Goal: Obtain resource: Download file/media

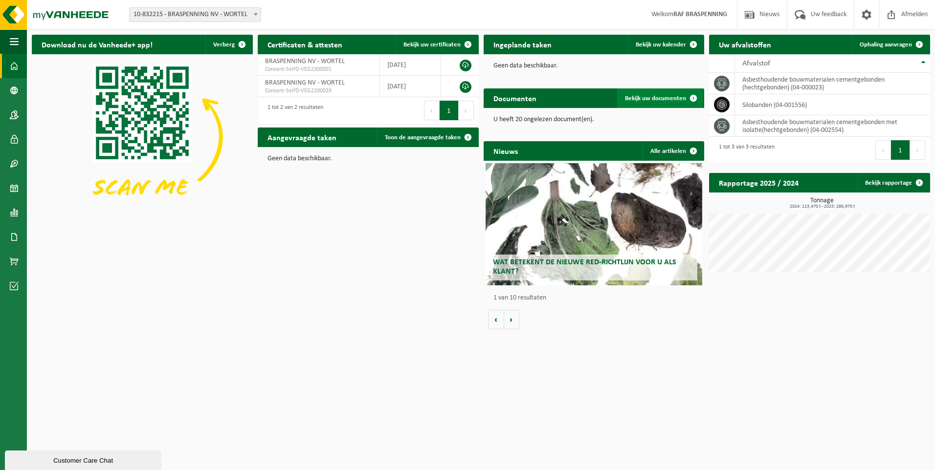
click at [650, 98] on span "Bekijk uw documenten" at bounding box center [655, 98] width 61 height 6
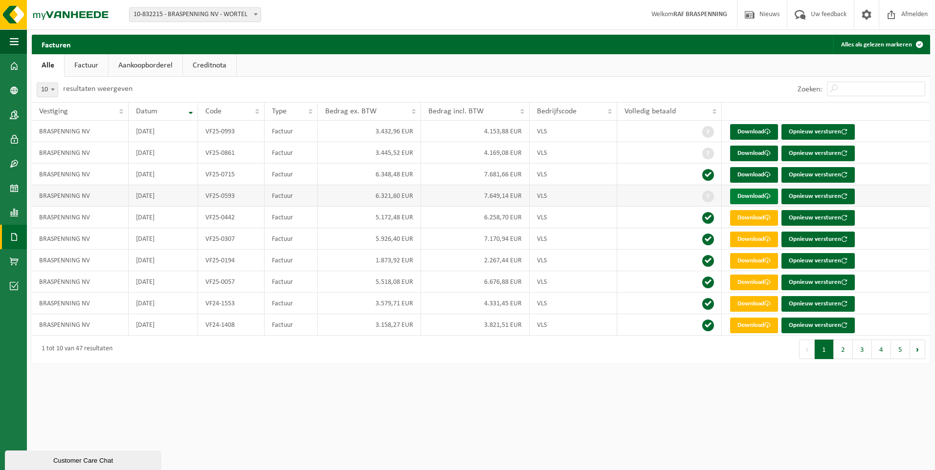
click at [746, 196] on link "Download" at bounding box center [754, 197] width 48 height 16
click at [754, 195] on link "Download" at bounding box center [754, 197] width 48 height 16
click at [755, 241] on link "Download" at bounding box center [754, 240] width 48 height 16
click at [759, 129] on link "Download" at bounding box center [754, 132] width 48 height 16
click at [846, 354] on button "2" at bounding box center [843, 350] width 19 height 20
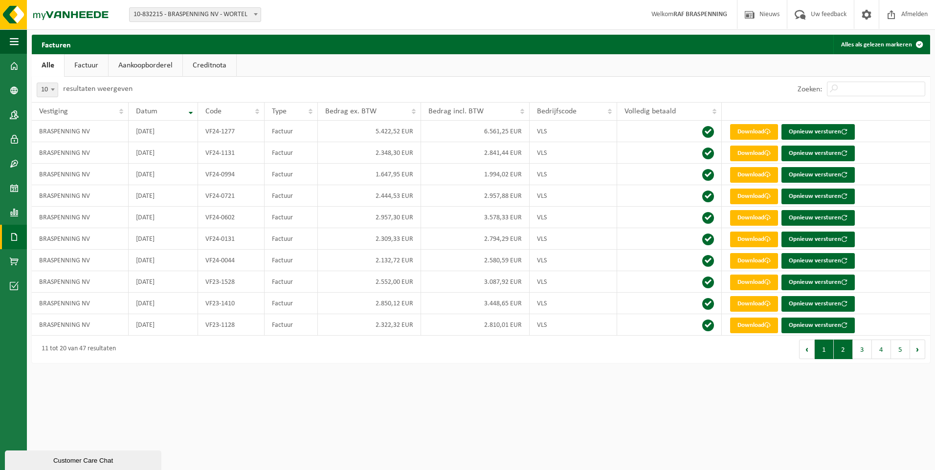
click at [825, 349] on button "1" at bounding box center [824, 350] width 19 height 20
click at [140, 67] on link "Aankoopborderel" at bounding box center [146, 65] width 74 height 22
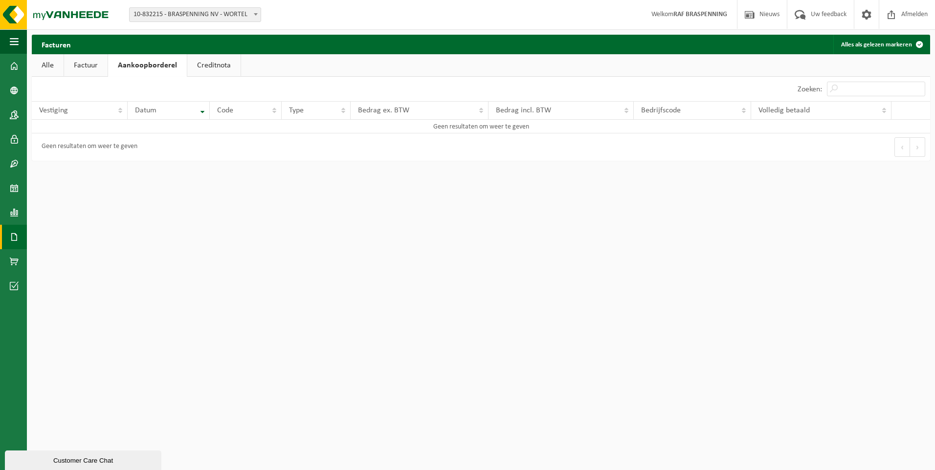
click at [204, 67] on link "Creditnota" at bounding box center [213, 65] width 53 height 22
click at [82, 66] on link "Factuur" at bounding box center [86, 65] width 44 height 22
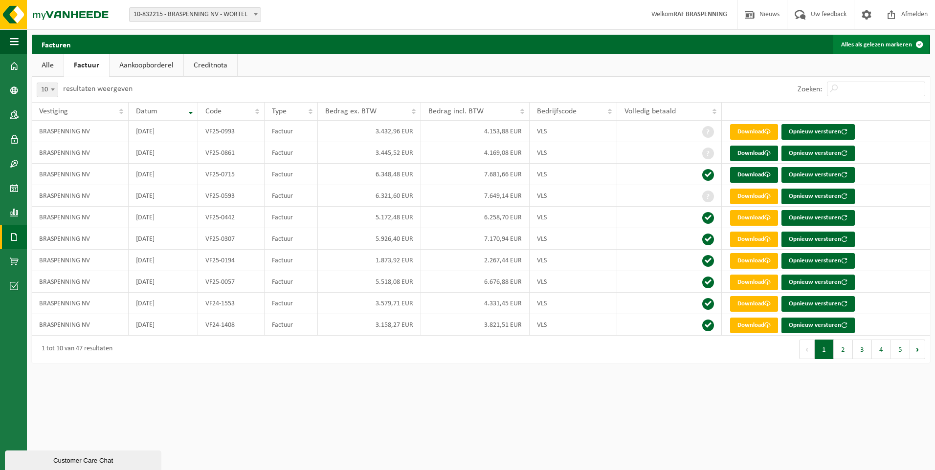
click at [919, 45] on span at bounding box center [920, 45] width 20 height 20
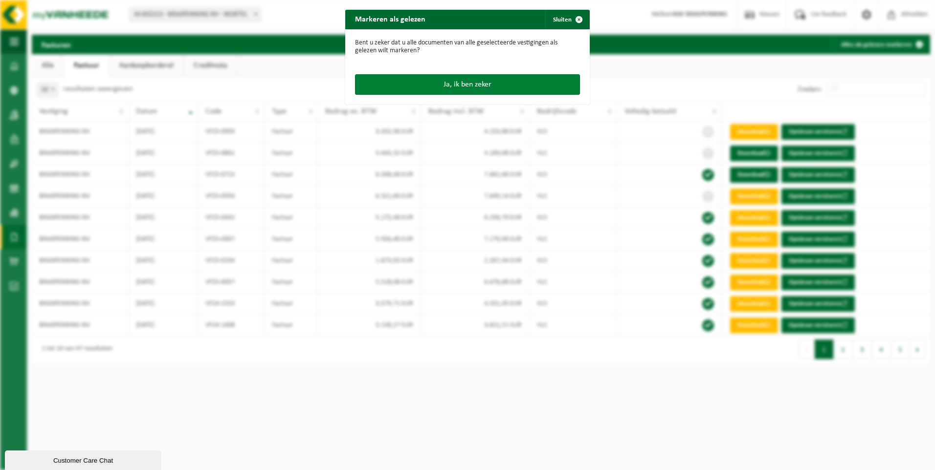
click at [461, 87] on button "Ja, ik ben zeker" at bounding box center [467, 84] width 225 height 21
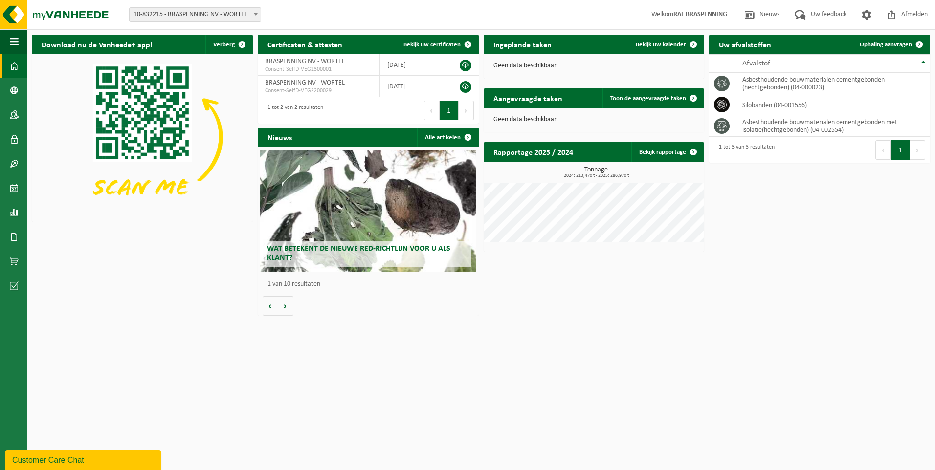
click at [370, 250] on span "Wat betekent de nieuwe RED-richtlijn voor u als klant?" at bounding box center [358, 253] width 183 height 17
click at [429, 44] on span "Bekijk uw certificaten" at bounding box center [431, 45] width 57 height 6
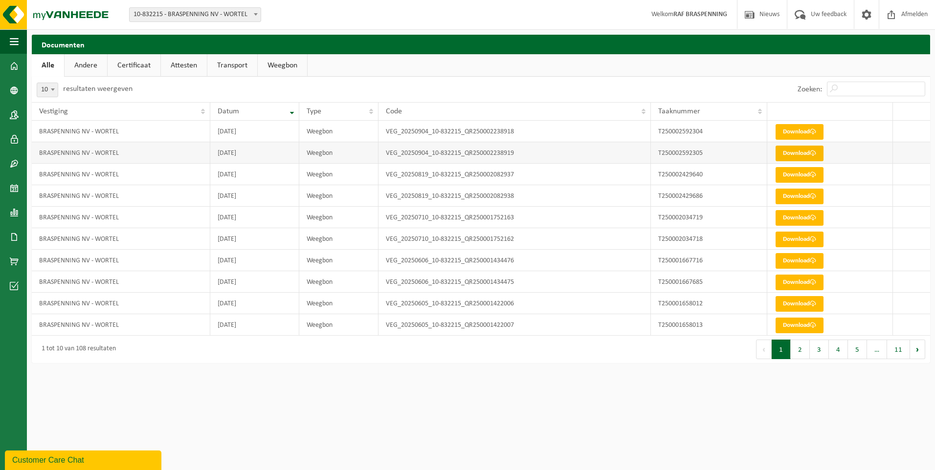
click at [795, 154] on link "Download" at bounding box center [800, 154] width 48 height 16
click at [791, 130] on link "Download" at bounding box center [800, 132] width 48 height 16
